Goal: Task Accomplishment & Management: Use online tool/utility

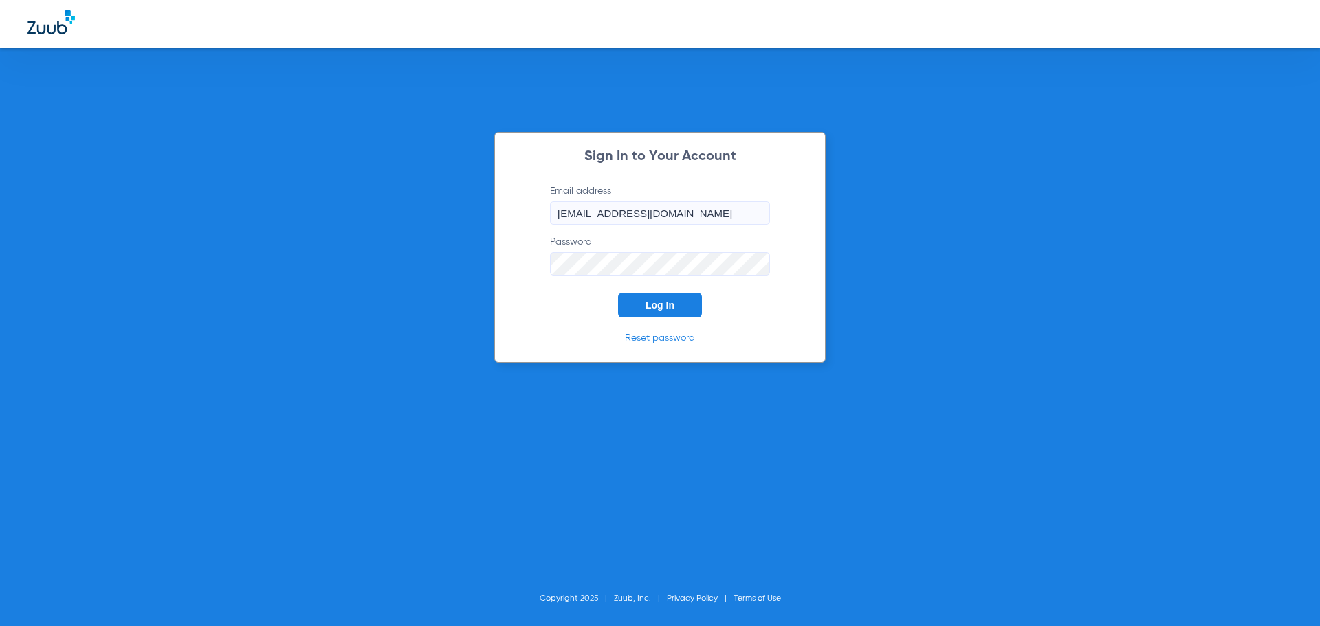
click at [652, 300] on span "Log In" at bounding box center [660, 305] width 29 height 11
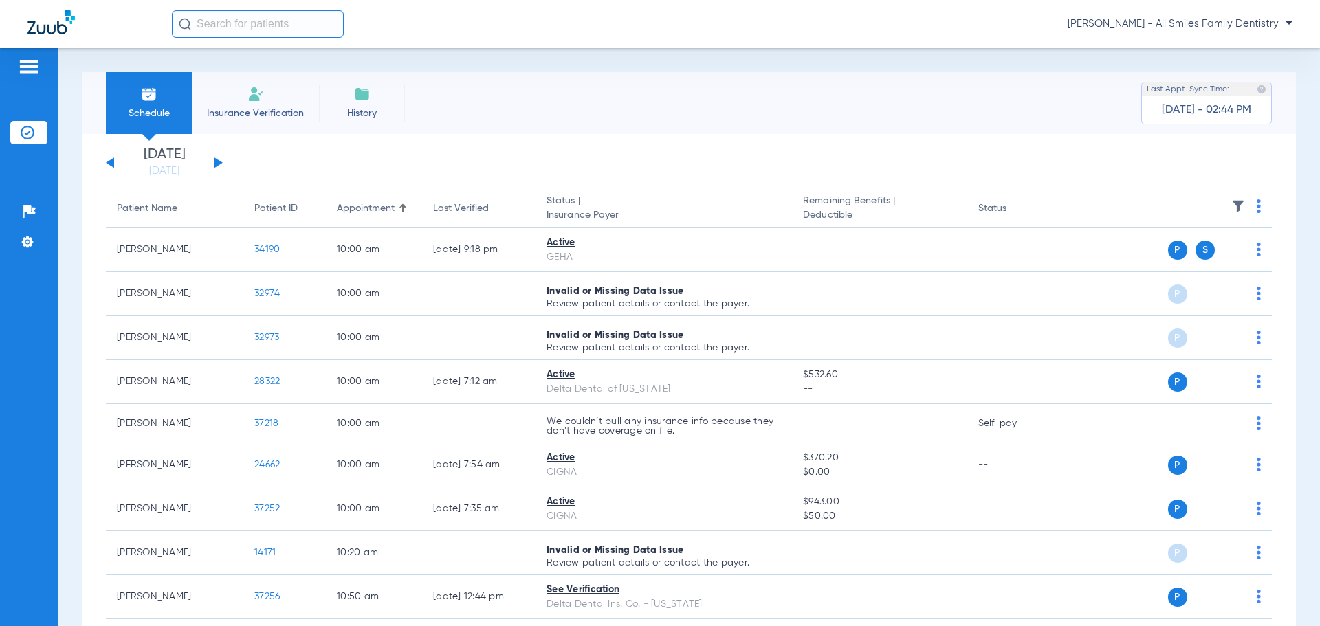
click at [216, 161] on button at bounding box center [219, 162] width 8 height 10
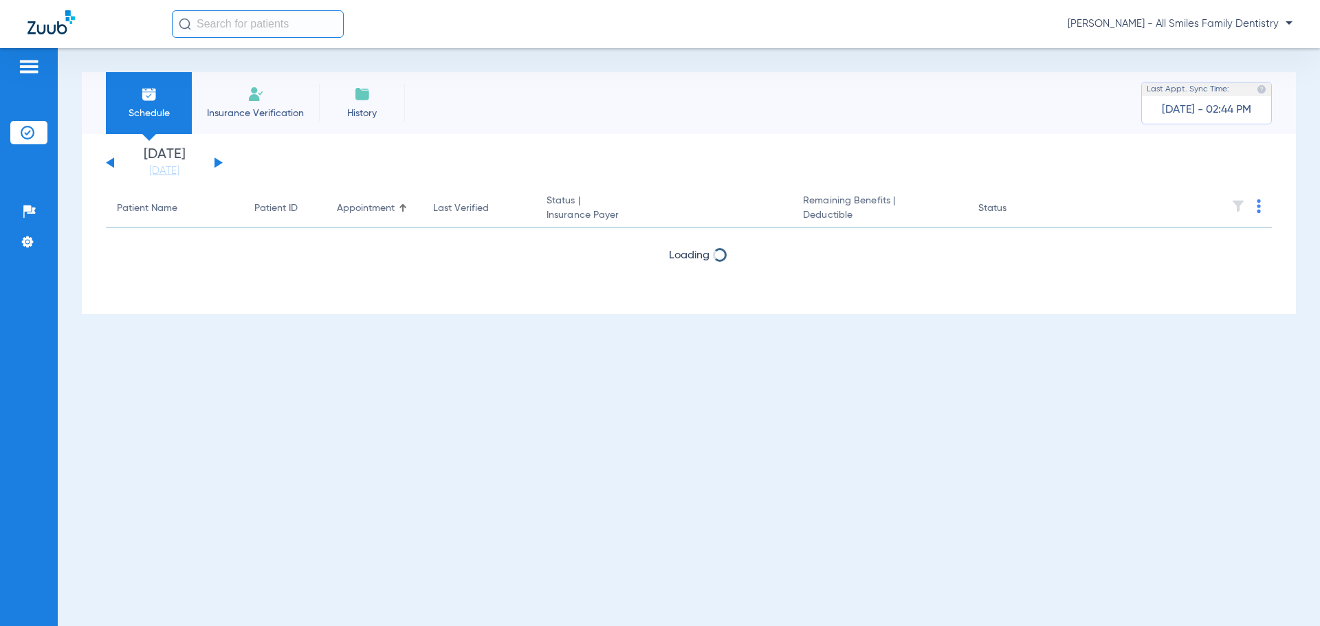
click at [216, 161] on button at bounding box center [219, 162] width 8 height 10
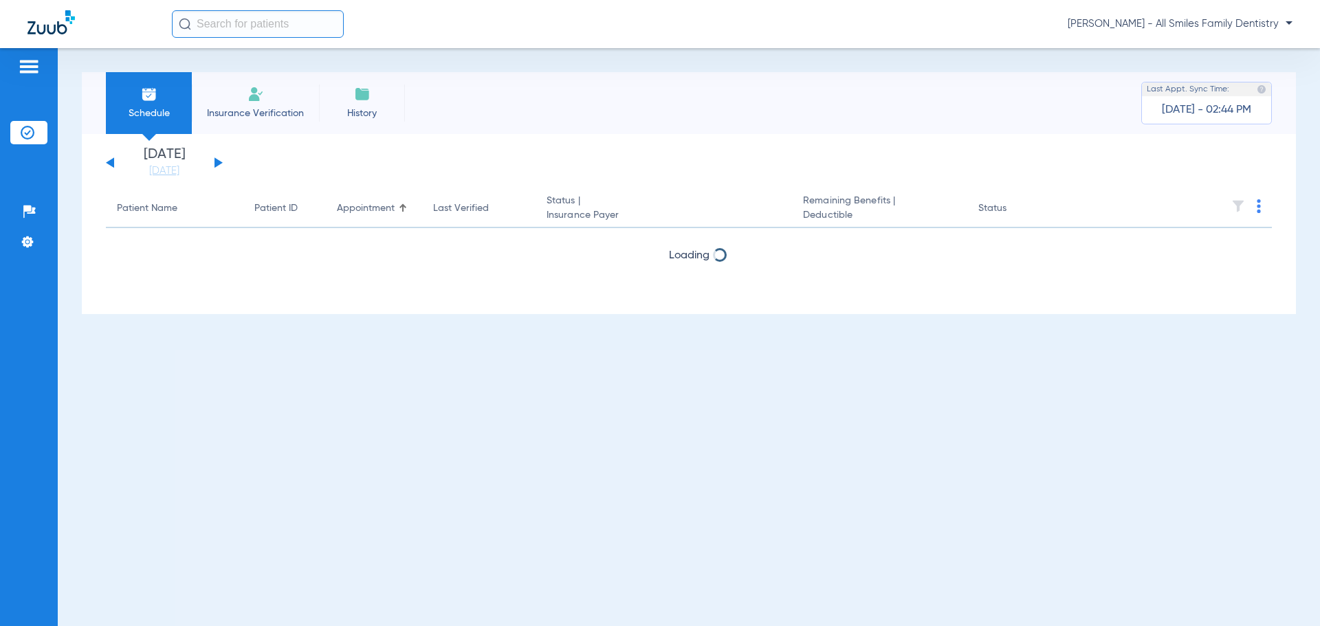
click at [216, 161] on button at bounding box center [219, 162] width 8 height 10
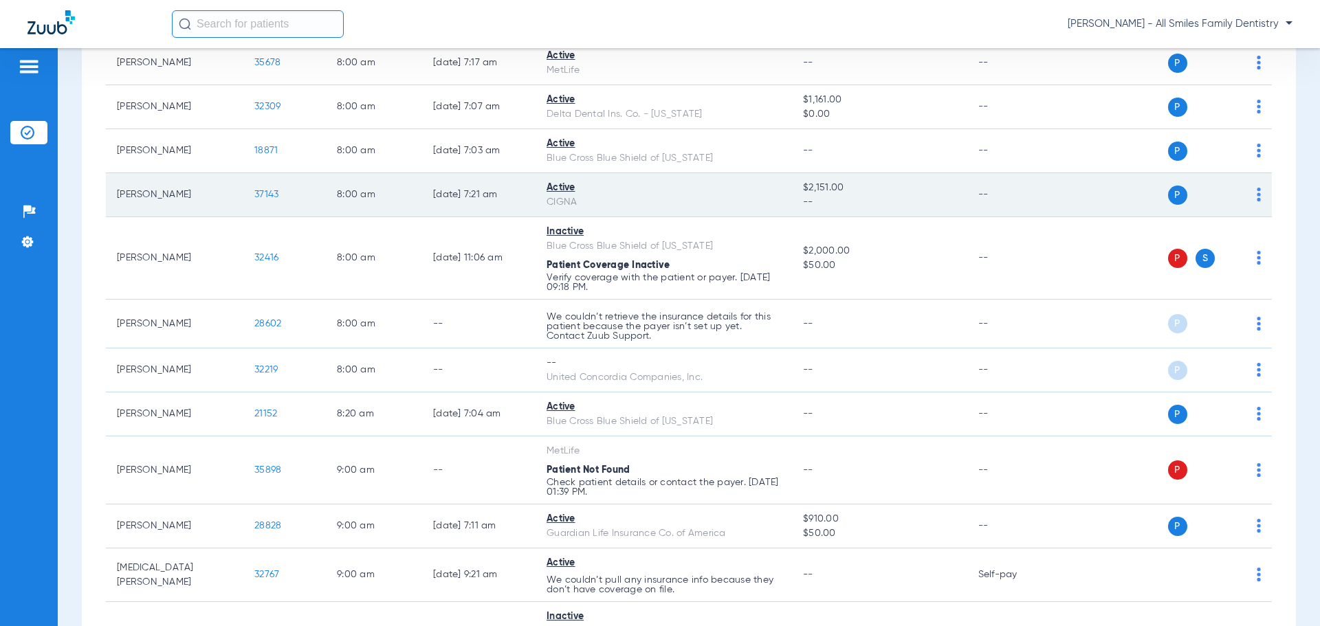
scroll to position [275, 0]
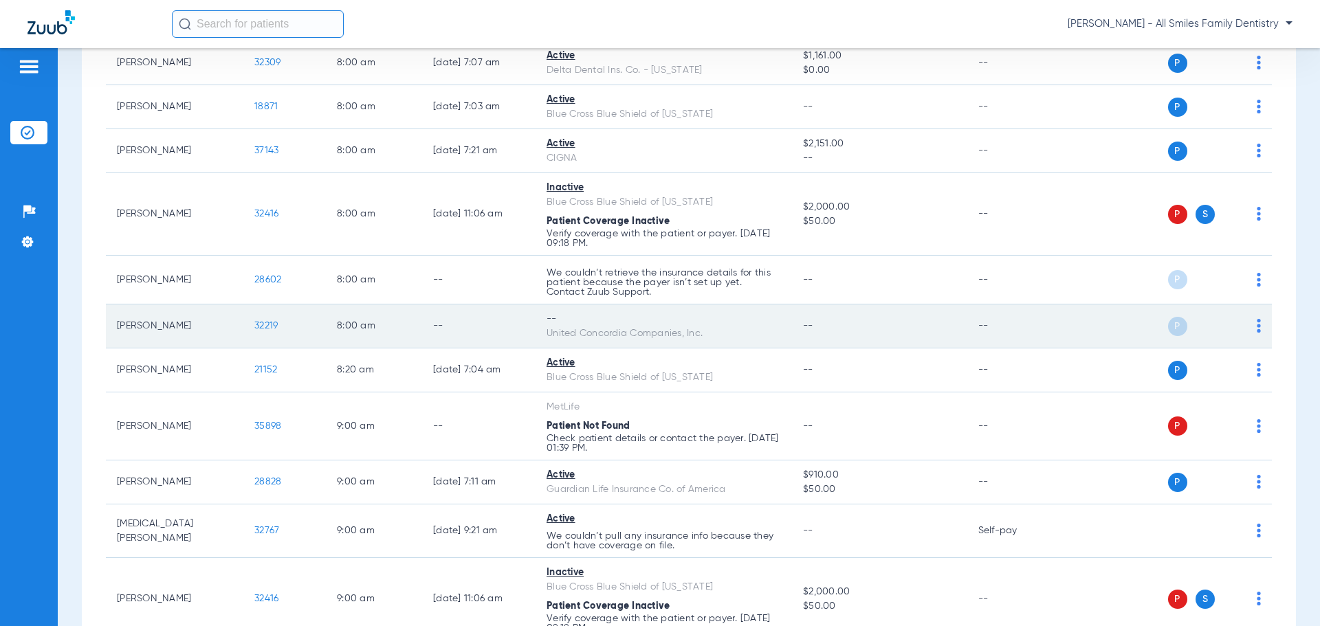
click at [273, 327] on span "32219" at bounding box center [265, 326] width 23 height 10
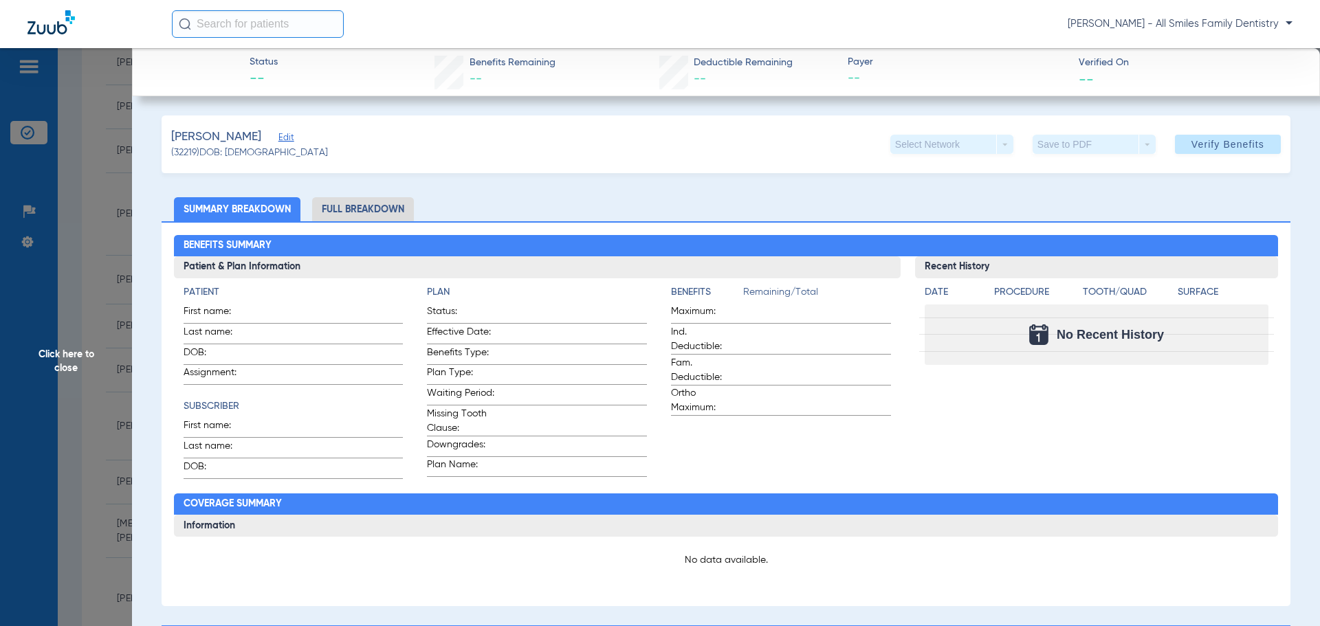
drag, startPoint x: 62, startPoint y: 354, endPoint x: 107, endPoint y: 352, distance: 45.4
click at [63, 354] on span "Click here to close" at bounding box center [66, 361] width 132 height 626
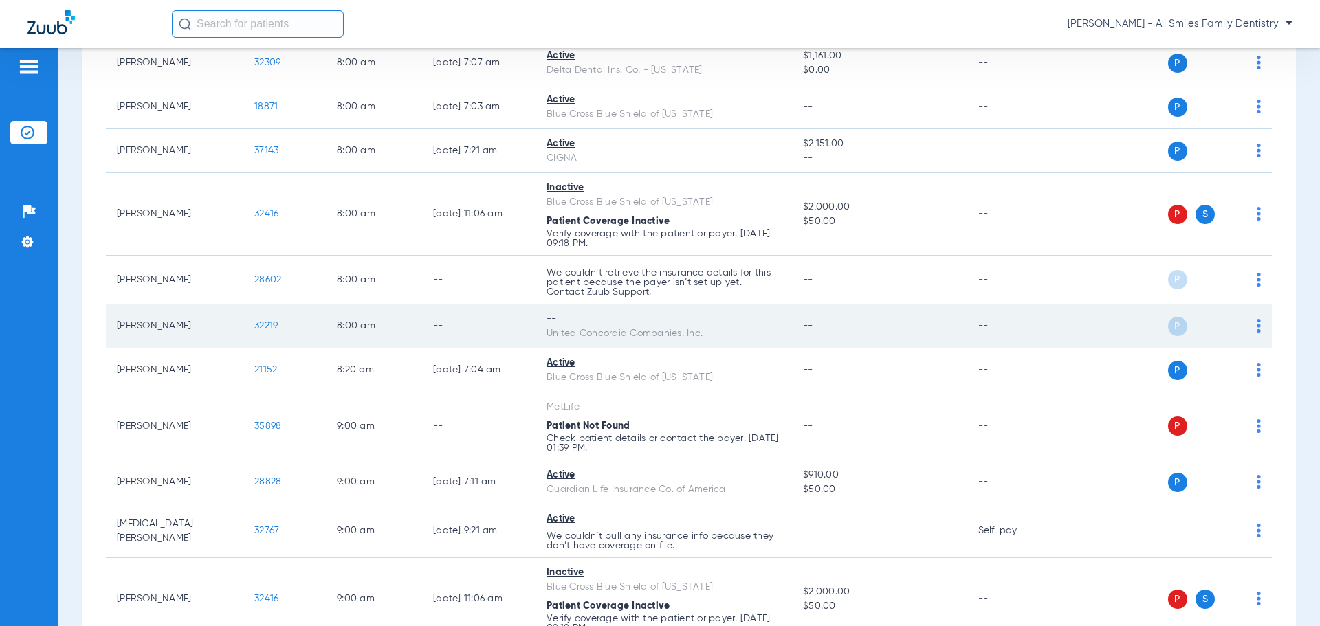
click at [1257, 327] on img at bounding box center [1259, 326] width 4 height 14
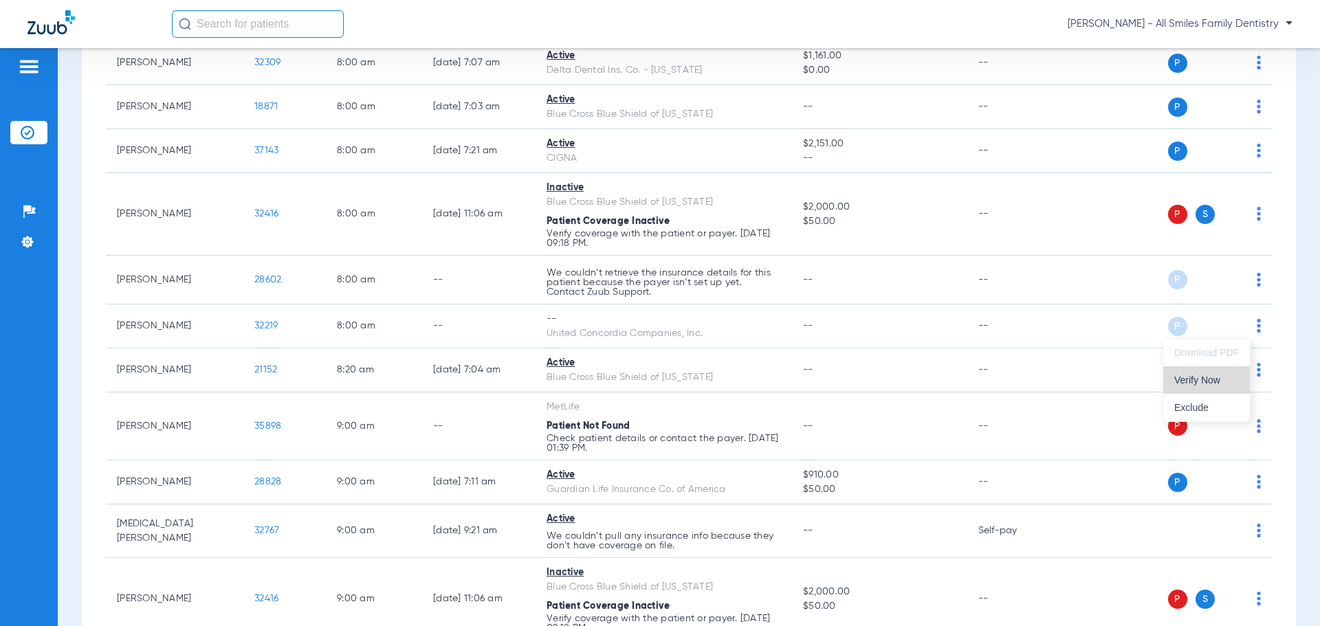
click at [1179, 380] on span "Verify Now" at bounding box center [1206, 380] width 65 height 10
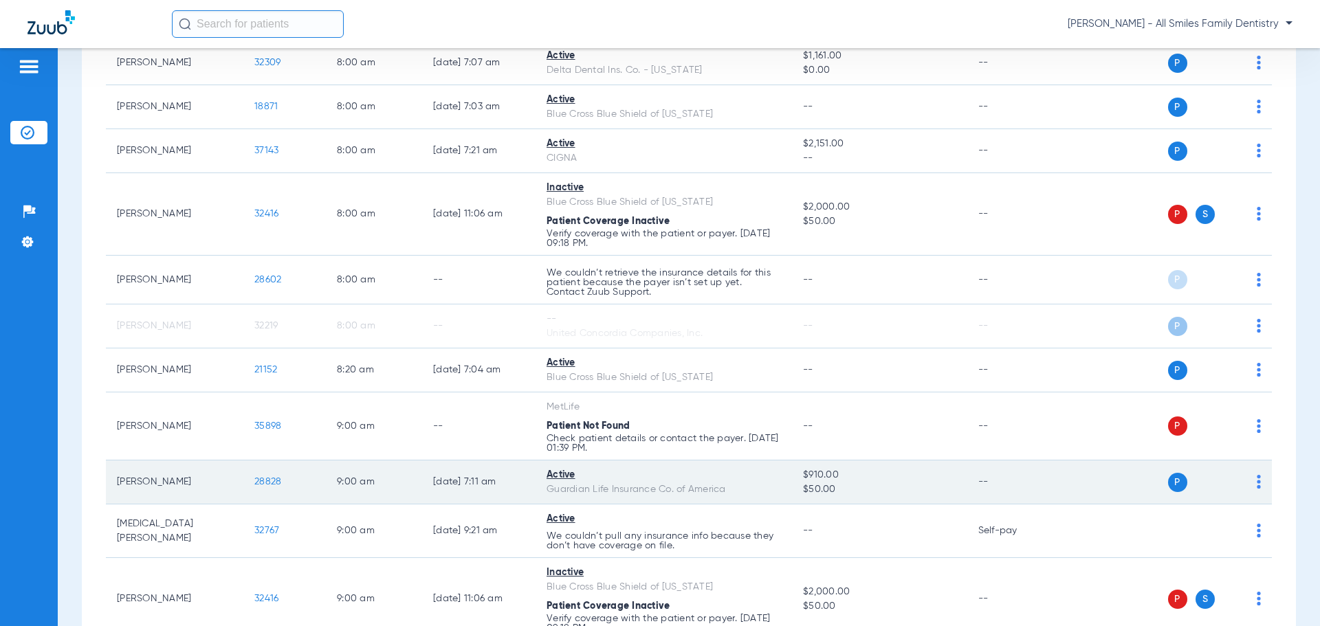
scroll to position [344, 0]
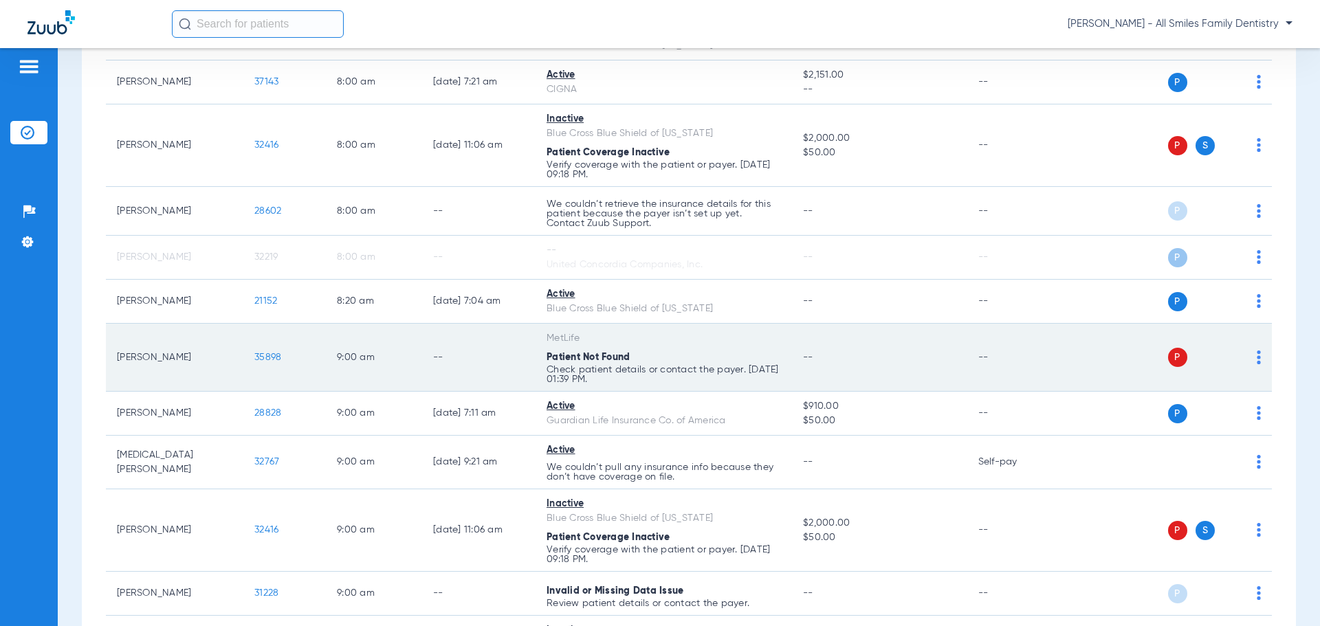
click at [1252, 360] on td "P S" at bounding box center [1166, 358] width 212 height 68
click at [1251, 360] on td "P S" at bounding box center [1166, 358] width 212 height 68
